Goal: Transaction & Acquisition: Purchase product/service

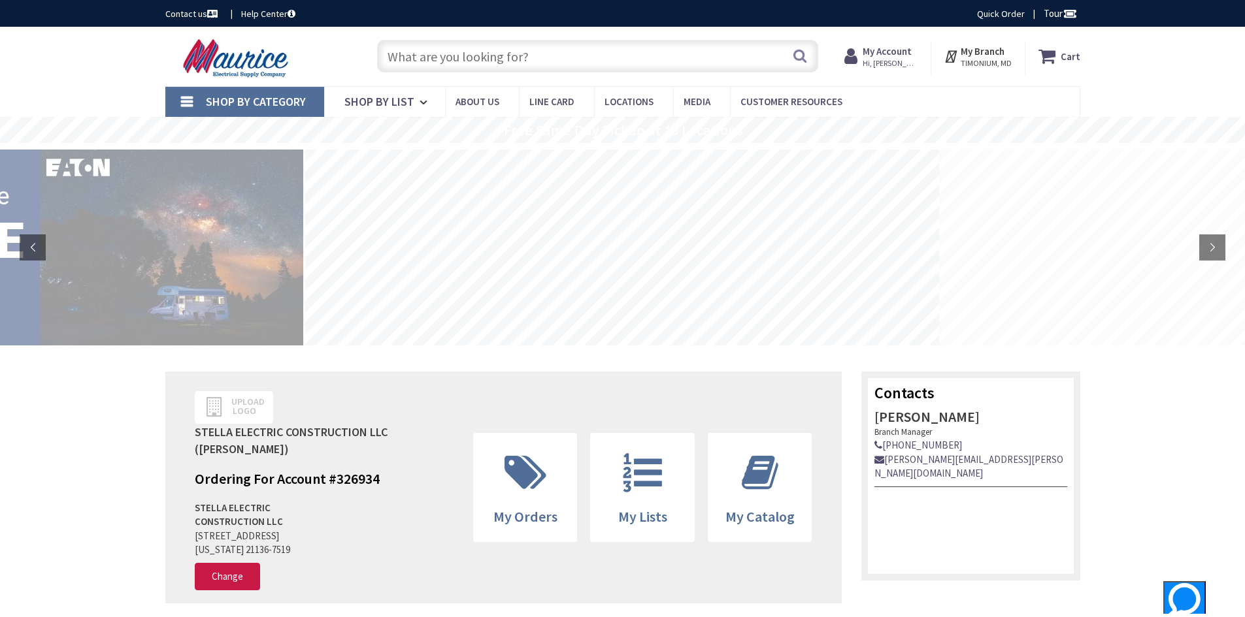
click at [514, 61] on input "text" at bounding box center [597, 56] width 441 height 33
type input "2" emt"
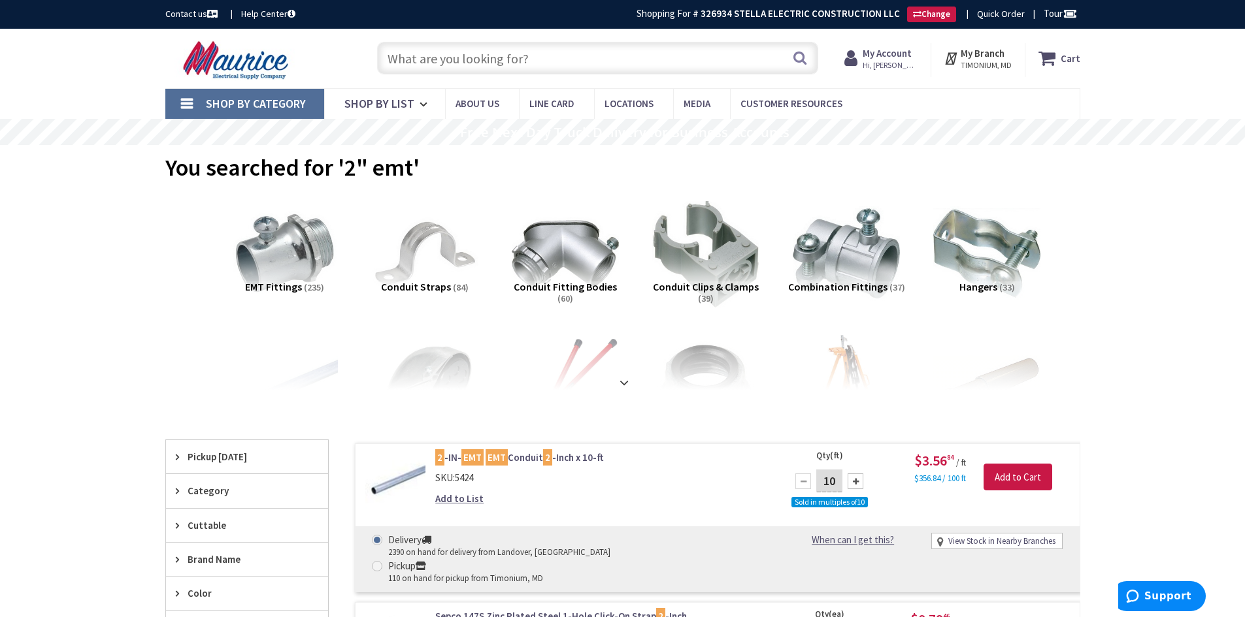
click at [525, 66] on input "text" at bounding box center [597, 58] width 441 height 33
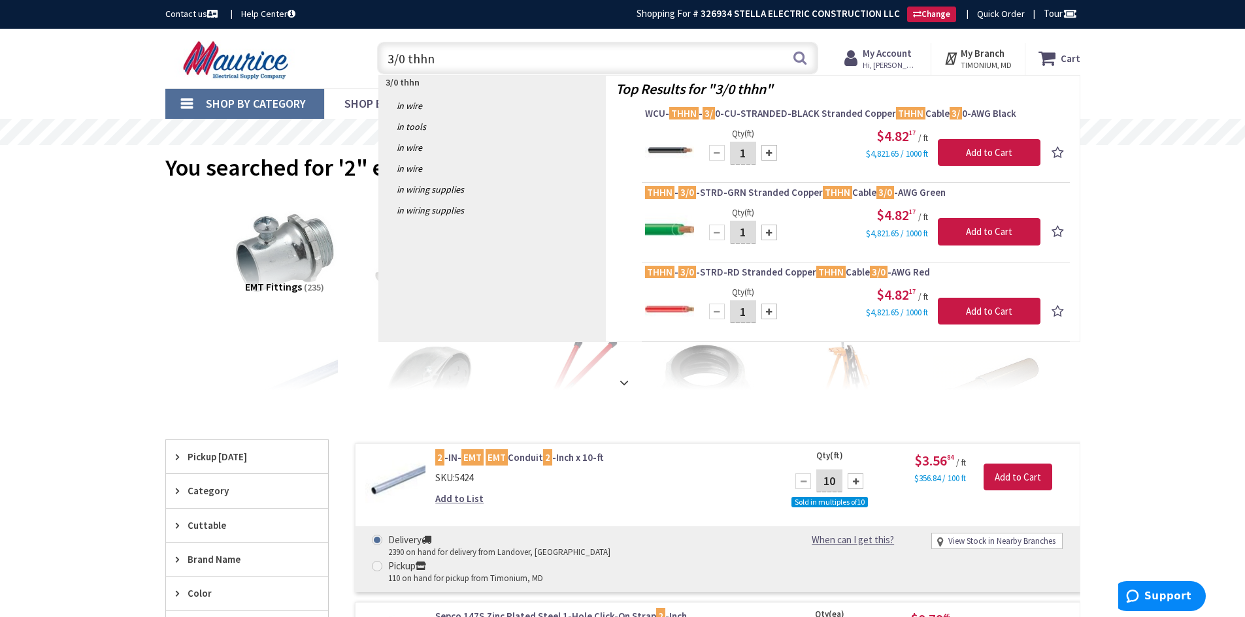
drag, startPoint x: 403, startPoint y: 55, endPoint x: 343, endPoint y: 50, distance: 60.3
click at [346, 50] on div "Toggle Nav 3/0 thhn 3/0 thhn Search Cart My Cart Close" at bounding box center [623, 59] width 934 height 44
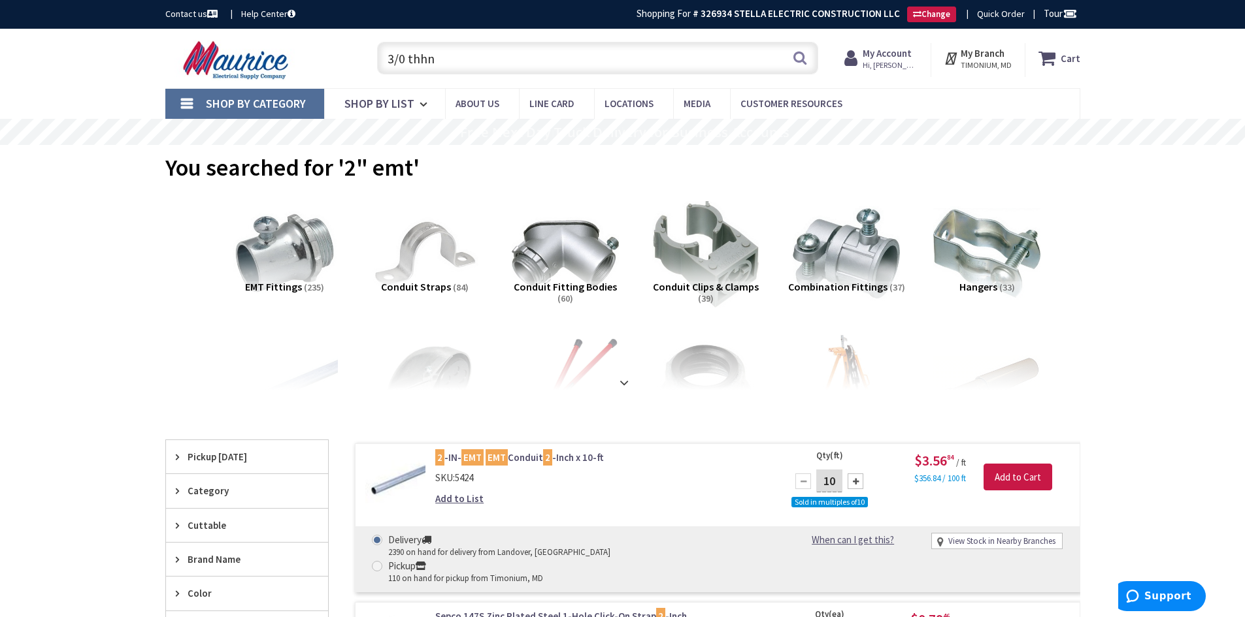
type input "6 thhn"
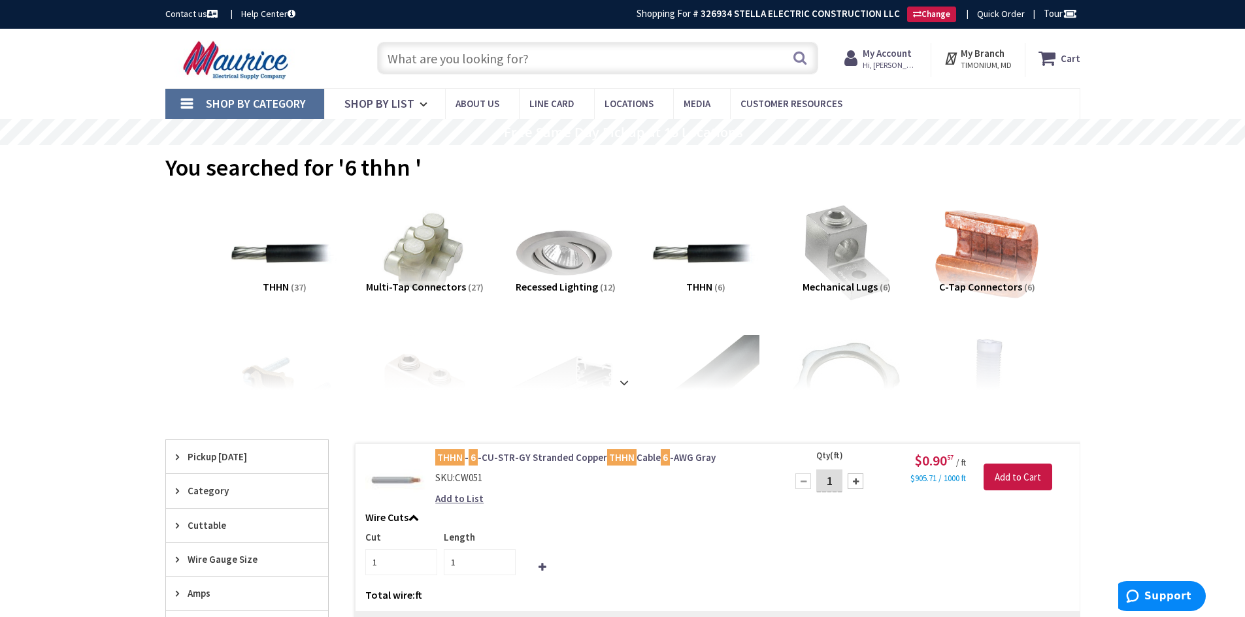
click at [700, 59] on input "text" at bounding box center [597, 58] width 441 height 33
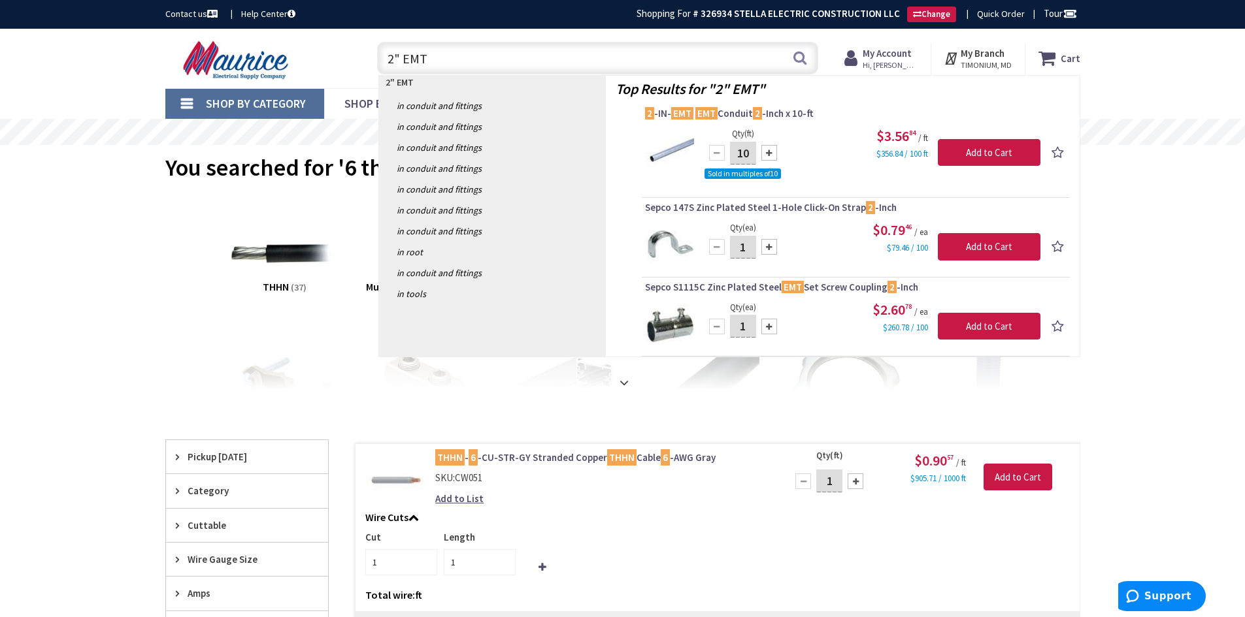
drag, startPoint x: 455, startPoint y: 59, endPoint x: 335, endPoint y: 55, distance: 120.9
click at [335, 55] on div "Toggle Nav 2" EMT 2" EMT Search Cart My Cart Close" at bounding box center [623, 59] width 934 height 44
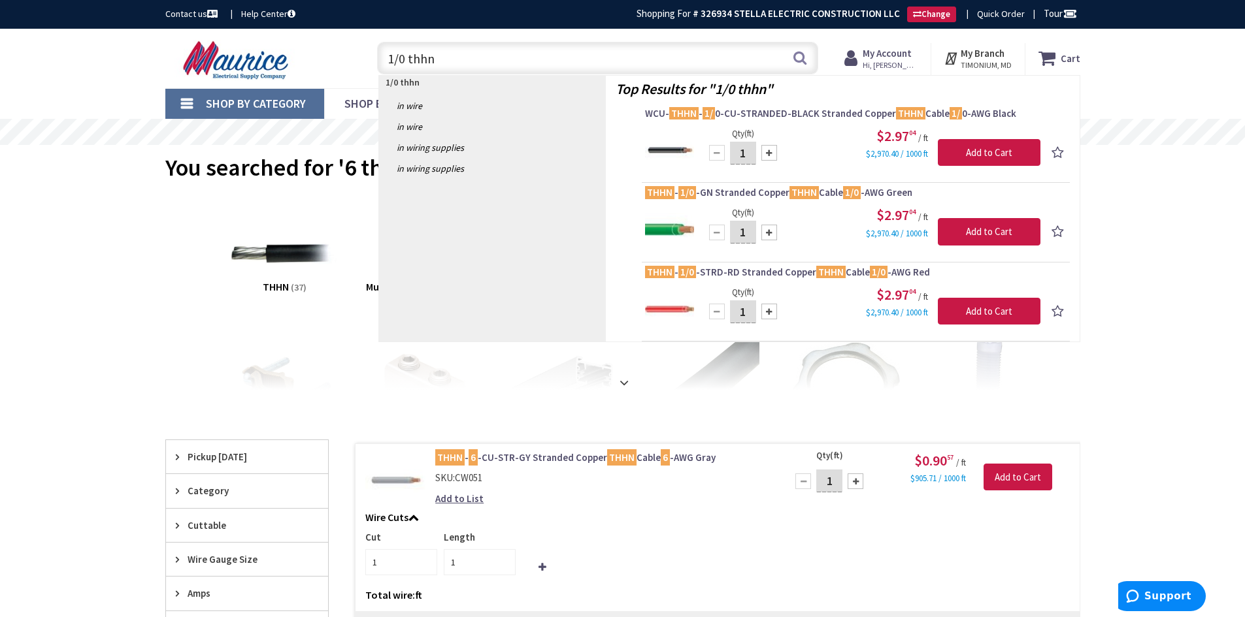
drag, startPoint x: 346, startPoint y: 52, endPoint x: 254, endPoint y: 25, distance: 95.9
click at [235, 52] on div "Toggle Nav 1/0 thhn 1/0 thhn Search Cart My Cart Close" at bounding box center [623, 59] width 934 height 44
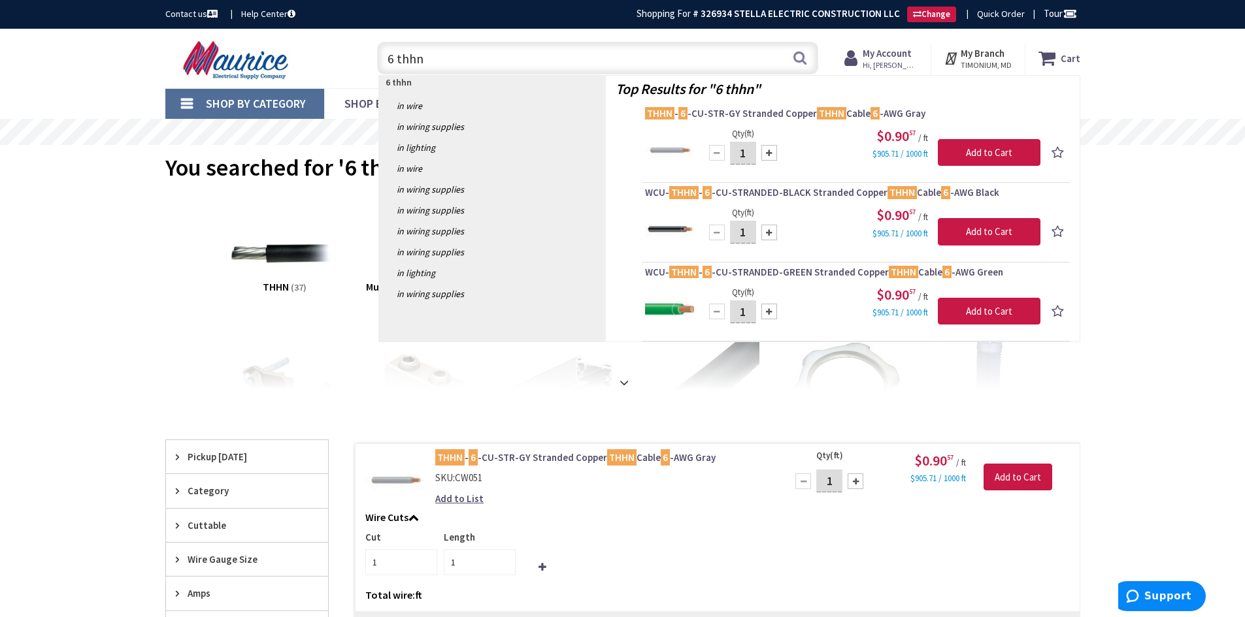
drag, startPoint x: 209, startPoint y: 39, endPoint x: 246, endPoint y: 49, distance: 38.7
click at [205, 39] on div "Toggle Nav 6 thhn 6 thhn Search Cart My Cart Close" at bounding box center [623, 59] width 934 height 44
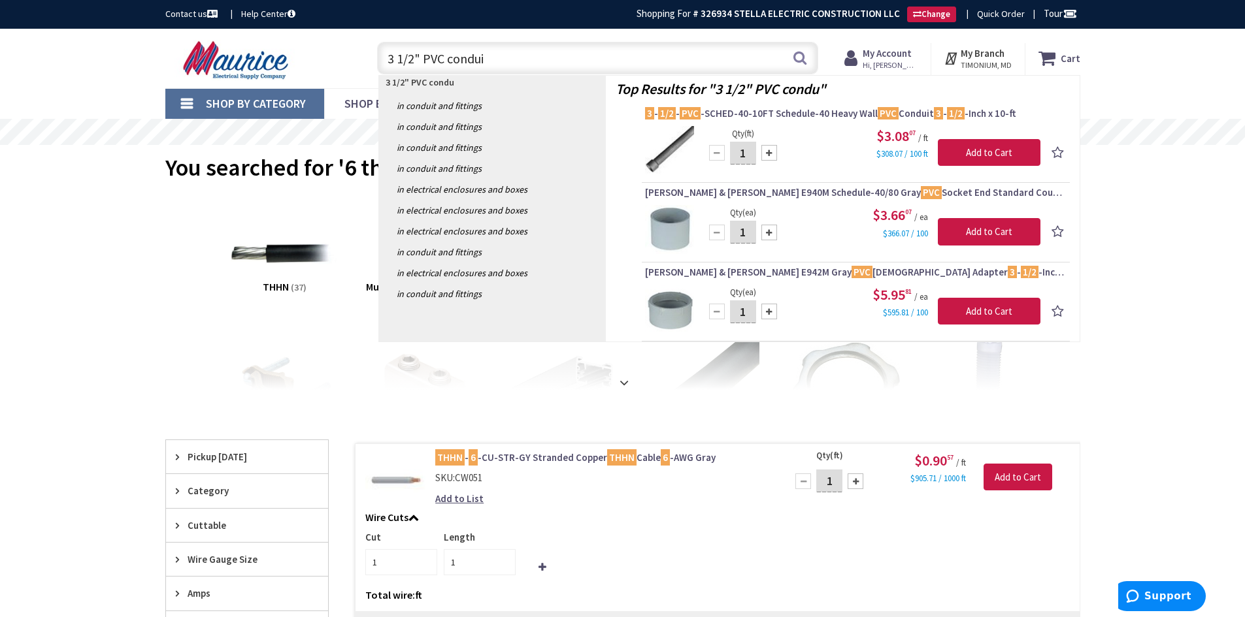
type input "3 1/2" PVC conduit"
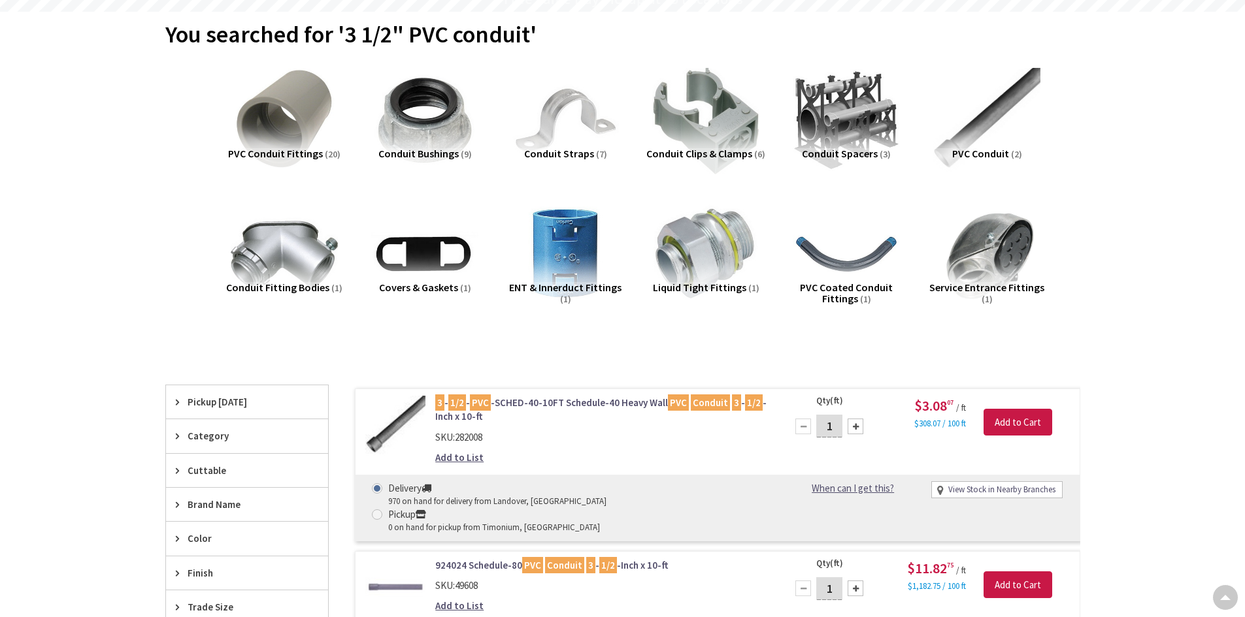
scroll to position [196, 0]
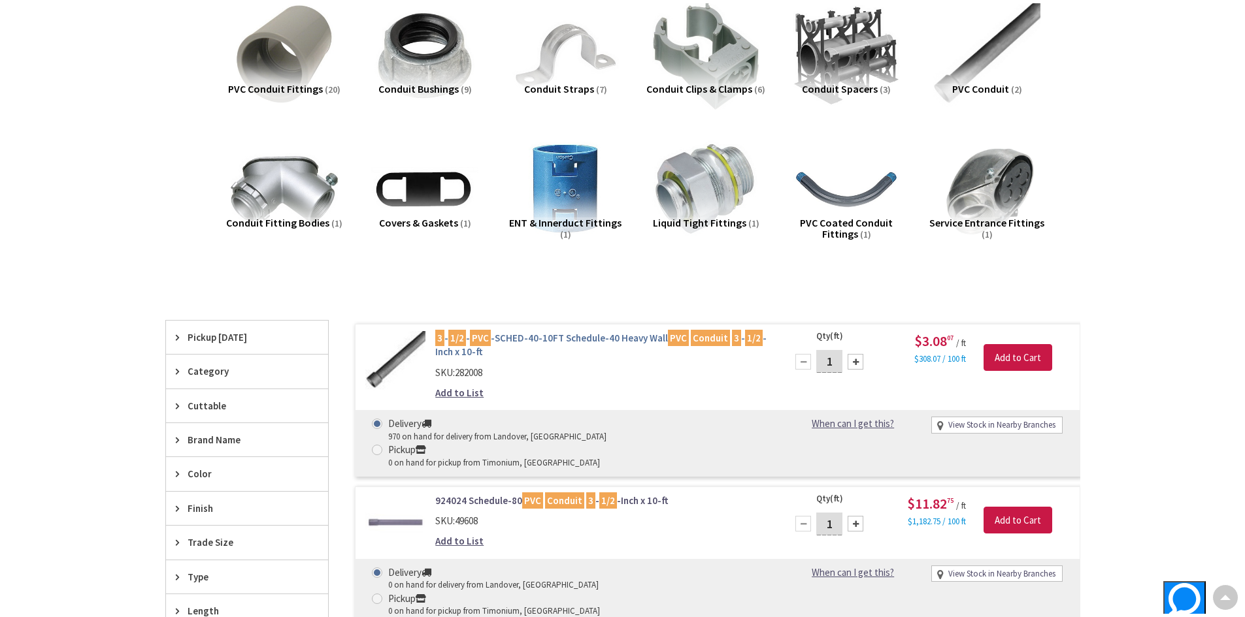
type input "[PERSON_NAME][GEOGRAPHIC_DATA], [GEOGRAPHIC_DATA]"
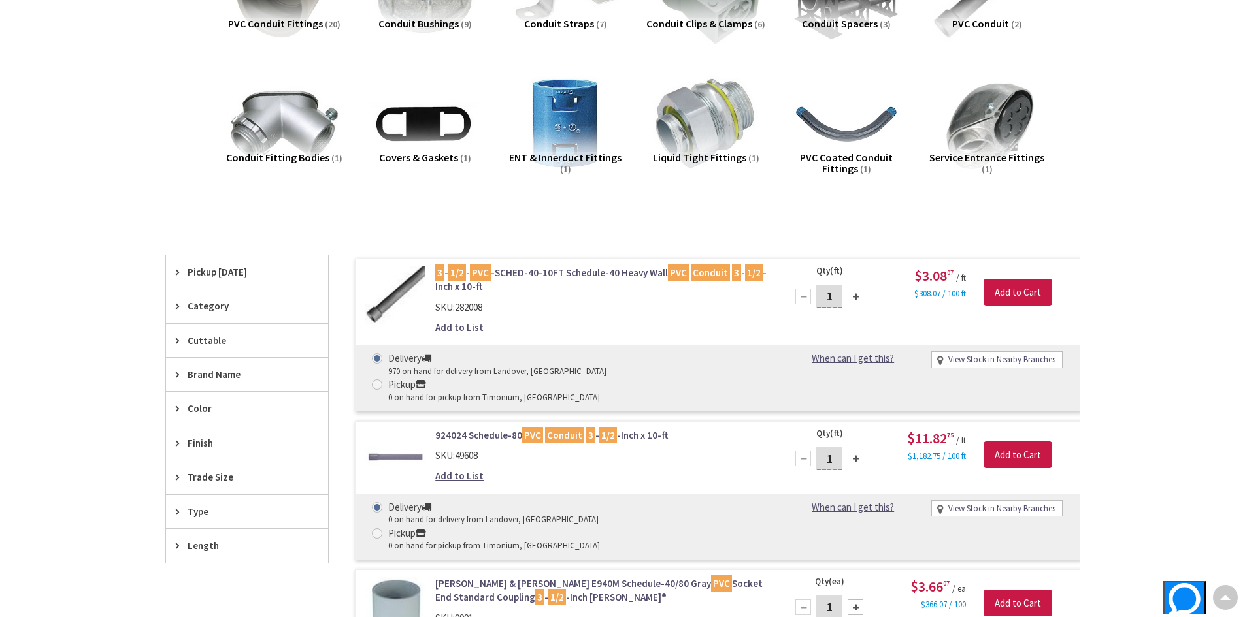
scroll to position [263, 0]
